Goal: Find specific page/section: Find specific page/section

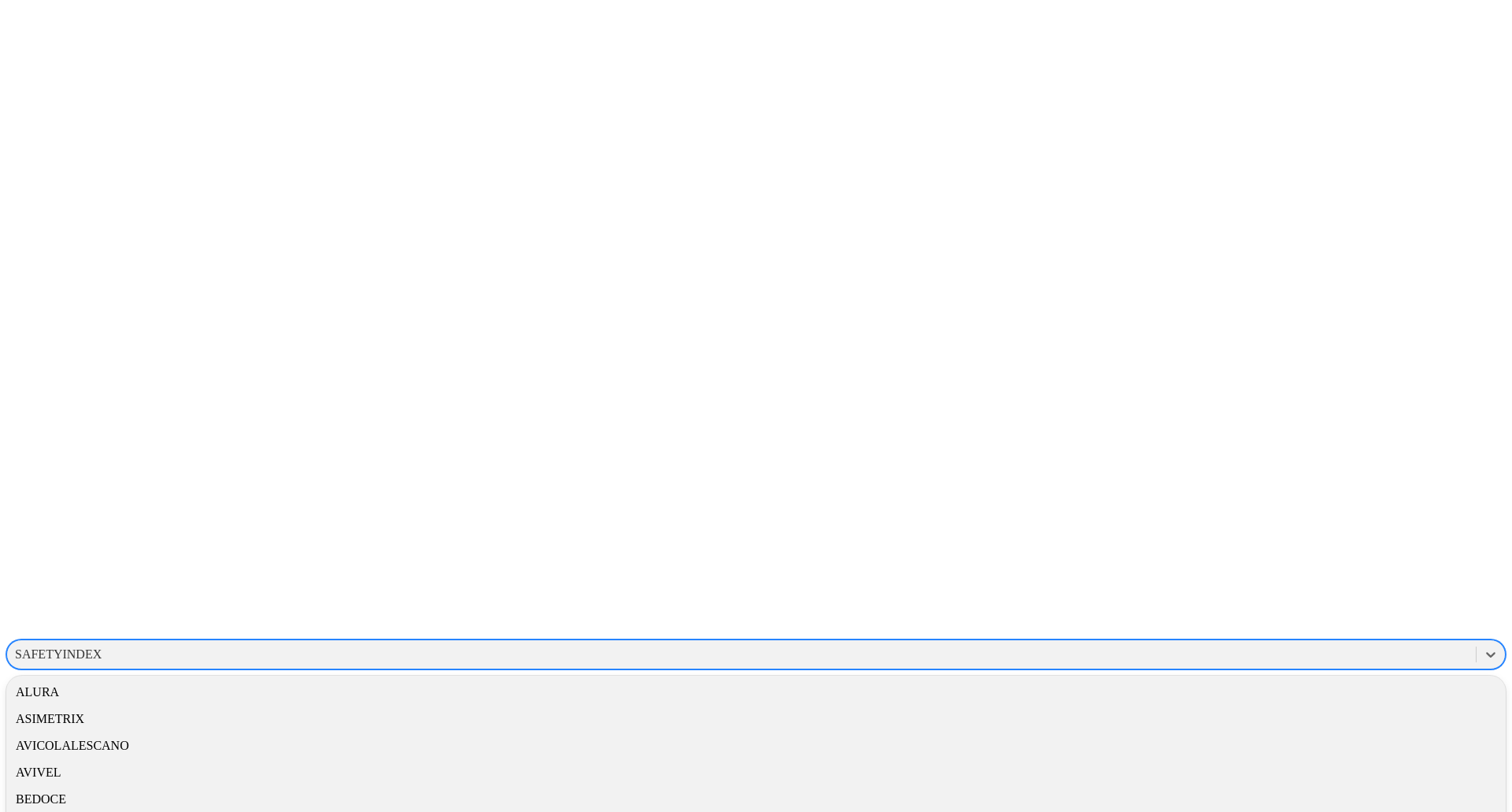
click at [1263, 642] on div "SAFETYINDEX" at bounding box center [741, 653] width 1468 height 24
click at [1272, 738] on div "DM-AVICOLA" at bounding box center [755, 751] width 1499 height 27
